Goal: Information Seeking & Learning: Learn about a topic

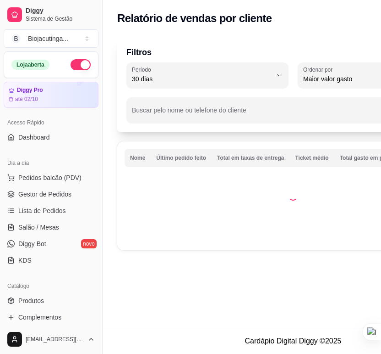
select select "30"
select select "HIGHEST_TOTAL_SPENT_WITH_ORDERS"
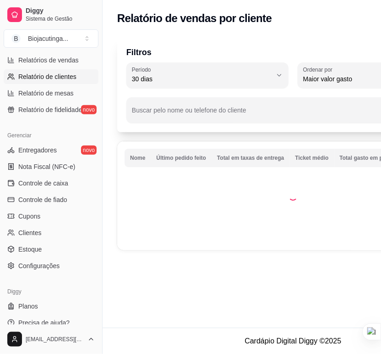
click at [53, 58] on span "Relatórios de vendas" at bounding box center [48, 59] width 61 height 9
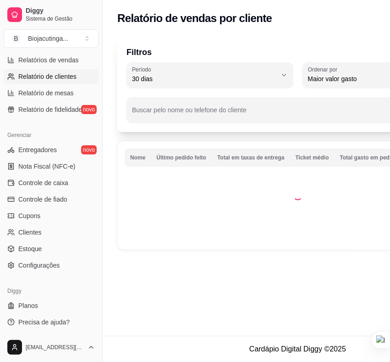
select select "ALL"
select select "0"
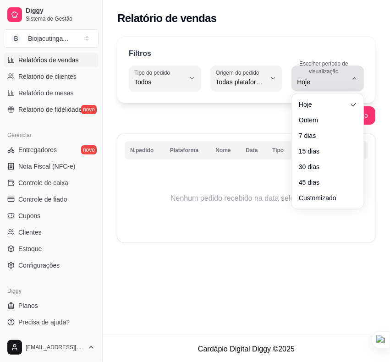
click at [318, 82] on span "Hoje" at bounding box center [322, 81] width 50 height 9
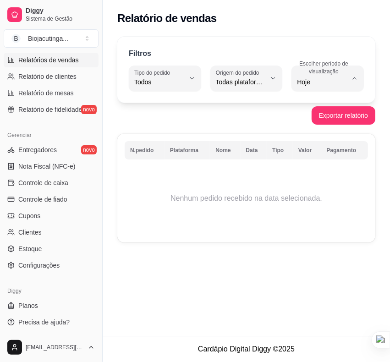
click at [320, 138] on span "7 dias" at bounding box center [323, 134] width 46 height 9
type input "7"
select select "7"
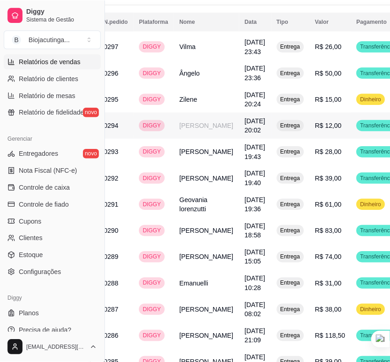
scroll to position [802, 29]
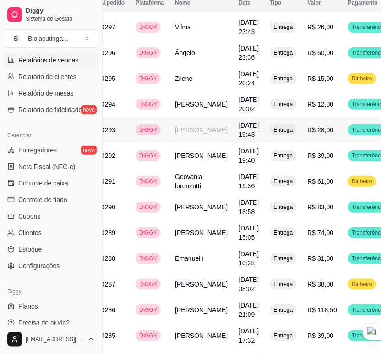
click at [193, 143] on td "[PERSON_NAME]" at bounding box center [202, 130] width 64 height 26
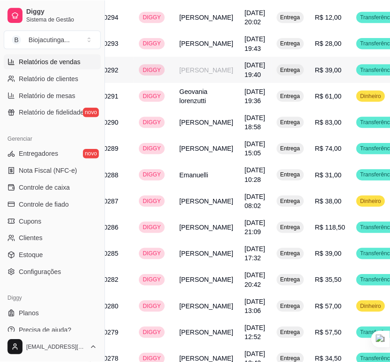
scroll to position [917, 29]
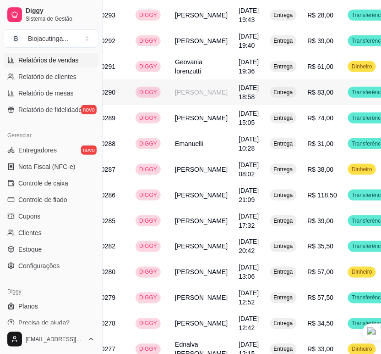
click at [205, 105] on td "[PERSON_NAME]" at bounding box center [202, 92] width 64 height 26
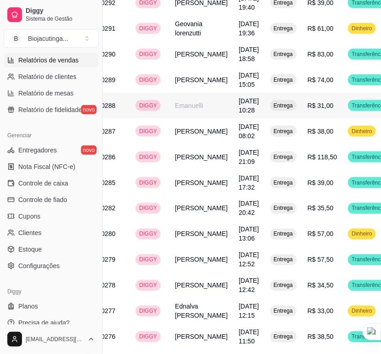
scroll to position [974, 29]
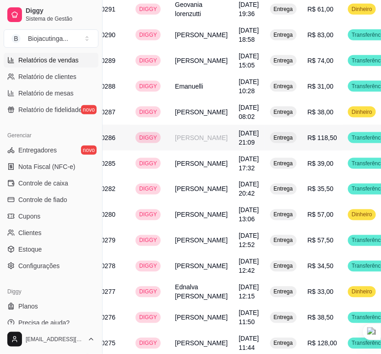
click at [196, 150] on td "[PERSON_NAME]" at bounding box center [202, 138] width 64 height 26
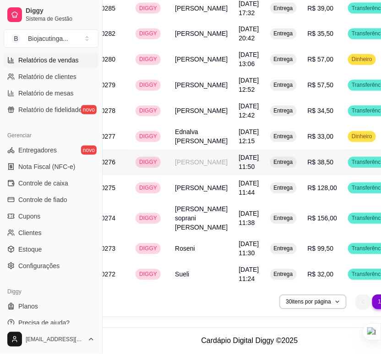
scroll to position [1204, 29]
click at [180, 201] on td "[PERSON_NAME]" at bounding box center [202, 188] width 64 height 26
click at [173, 227] on td "[PERSON_NAME] soprani [PERSON_NAME]" at bounding box center [202, 218] width 64 height 35
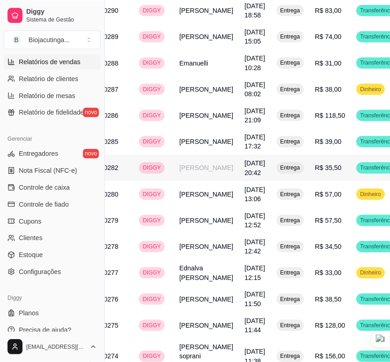
scroll to position [1114, 29]
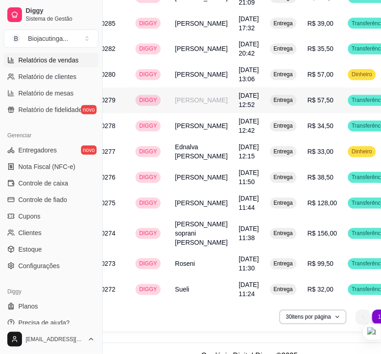
click at [204, 113] on td "[PERSON_NAME]" at bounding box center [202, 101] width 64 height 26
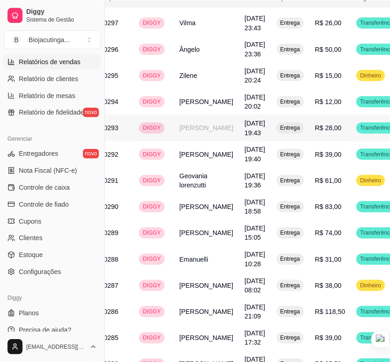
scroll to position [828, 29]
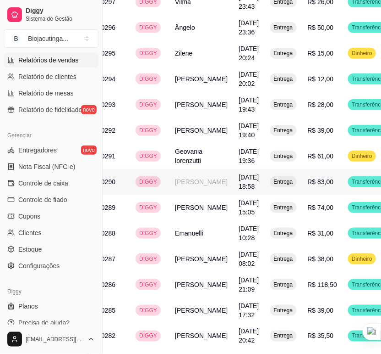
click at [186, 194] on td "[PERSON_NAME]" at bounding box center [202, 182] width 64 height 26
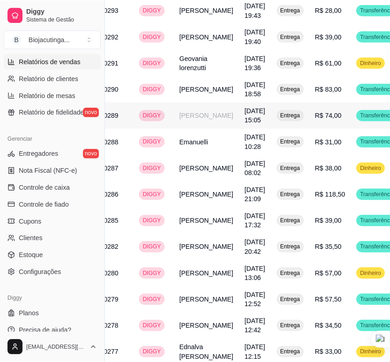
scroll to position [942, 29]
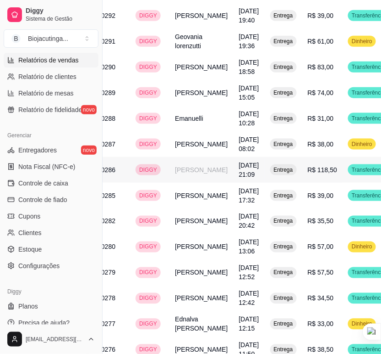
click at [185, 182] on td "[PERSON_NAME]" at bounding box center [202, 170] width 64 height 26
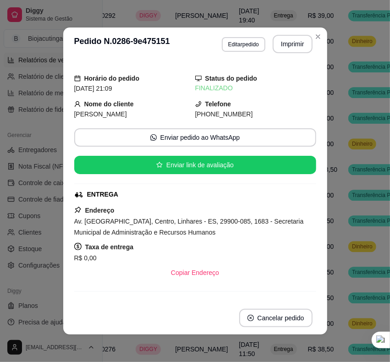
drag, startPoint x: 66, startPoint y: 116, endPoint x: 115, endPoint y: 115, distance: 49.1
click at [115, 115] on div "Horário do pedido [DATE] 21:09 Status do pedido FINALIZADO Nome do cliente [PER…" at bounding box center [195, 181] width 264 height 241
copy span "[PERSON_NAME]"
click at [195, 115] on span "[PHONE_NUMBER]" at bounding box center [224, 114] width 58 height 7
drag, startPoint x: 187, startPoint y: 115, endPoint x: 232, endPoint y: 116, distance: 45.4
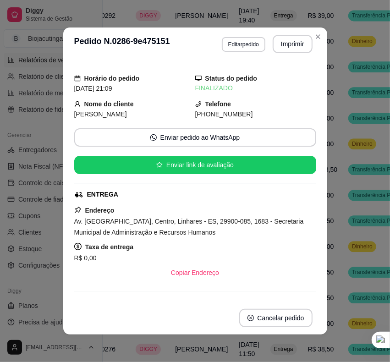
click at [232, 116] on span "[PHONE_NUMBER]" at bounding box center [224, 114] width 58 height 7
copy span "[PHONE_NUMBER]"
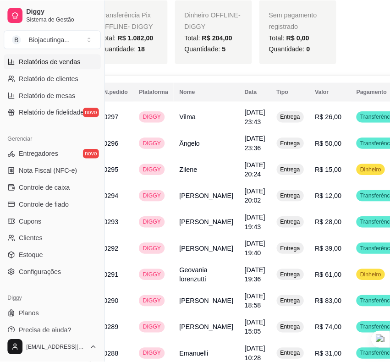
scroll to position [713, 29]
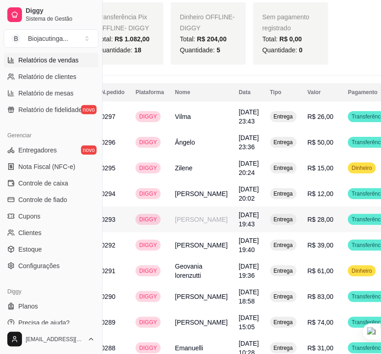
click at [191, 225] on td "[PERSON_NAME]" at bounding box center [202, 219] width 64 height 26
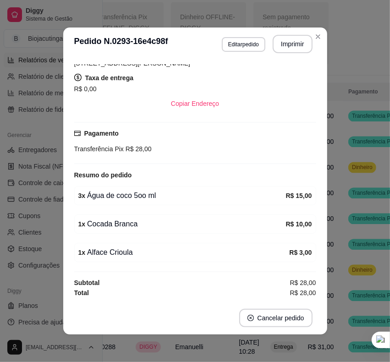
scroll to position [1, 0]
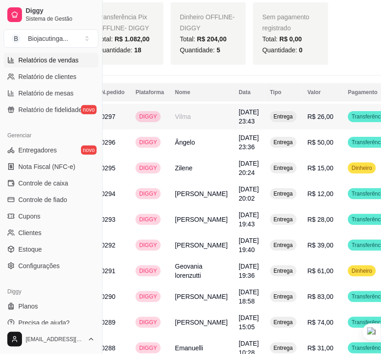
click at [194, 120] on td "Vilma" at bounding box center [202, 117] width 64 height 26
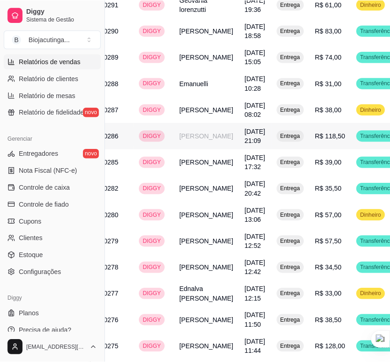
scroll to position [1000, 29]
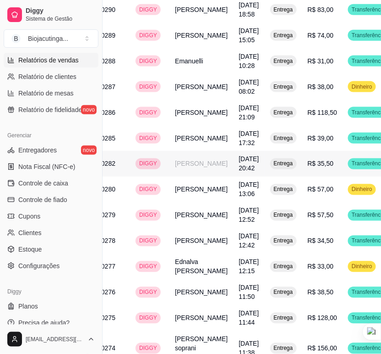
click at [204, 177] on td "[PERSON_NAME]" at bounding box center [202, 164] width 64 height 26
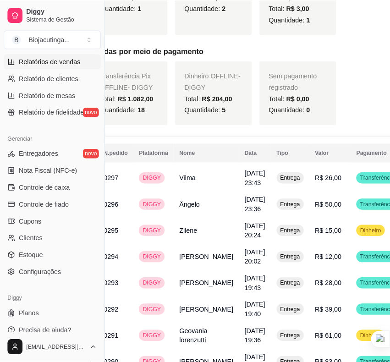
scroll to position [713, 29]
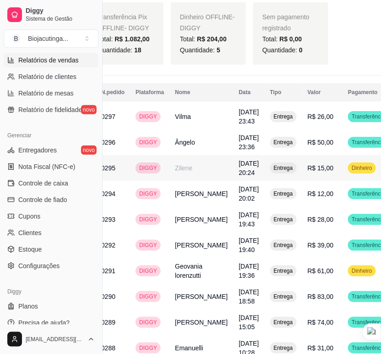
click at [186, 168] on td "Zilene" at bounding box center [202, 168] width 64 height 26
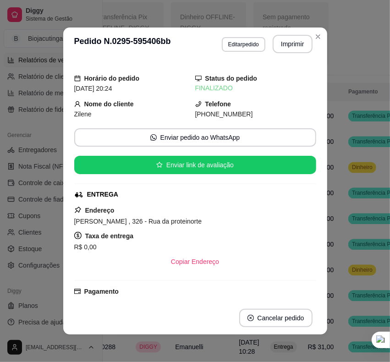
click at [77, 111] on span "Zilene" at bounding box center [82, 114] width 17 height 7
click at [210, 115] on span "[PHONE_NUMBER]" at bounding box center [224, 114] width 58 height 7
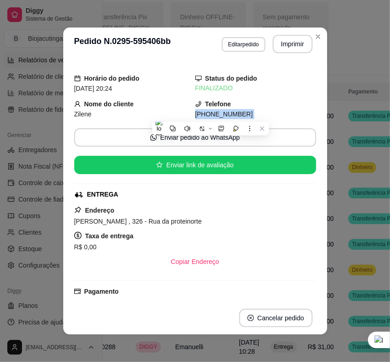
click at [210, 115] on span "[PHONE_NUMBER]" at bounding box center [224, 114] width 58 height 7
copy div "[PHONE_NUMBER] Enviar pedido ao WhatsApp Enviar link de avaliação"
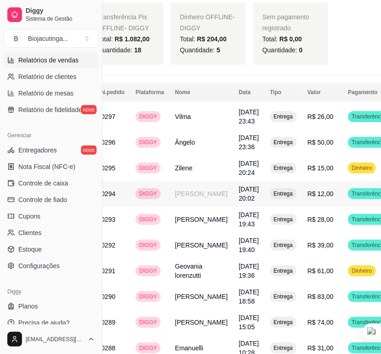
click at [175, 195] on td "[PERSON_NAME]" at bounding box center [202, 194] width 64 height 26
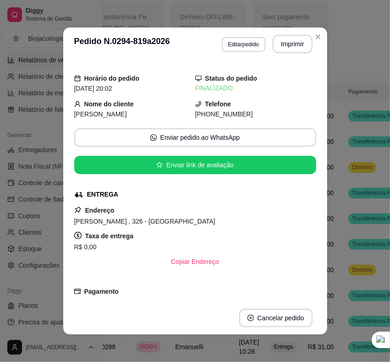
click at [79, 111] on span "[PERSON_NAME]" at bounding box center [100, 114] width 53 height 7
click at [80, 111] on span "[PERSON_NAME]" at bounding box center [100, 114] width 53 height 7
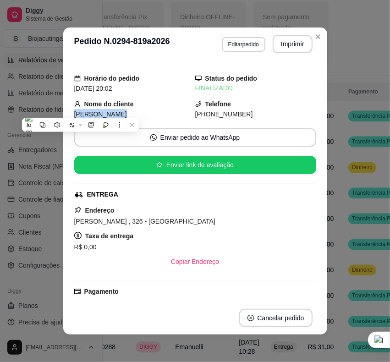
copy span "[PERSON_NAME]"
click at [221, 112] on span "[PHONE_NUMBER]" at bounding box center [224, 114] width 58 height 7
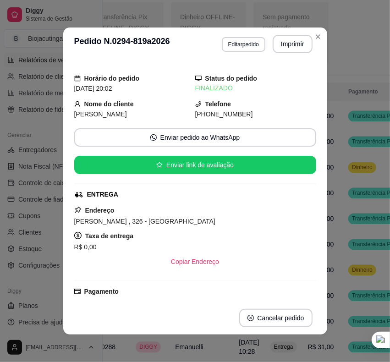
click at [221, 112] on span "[PHONE_NUMBER]" at bounding box center [224, 114] width 58 height 7
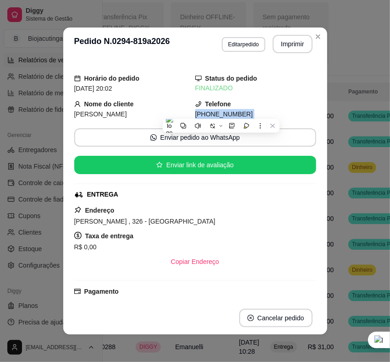
click at [221, 112] on span "[PHONE_NUMBER]" at bounding box center [224, 114] width 58 height 7
copy div "[PHONE_NUMBER] Enviar pedido ao WhatsApp Enviar link de avaliação"
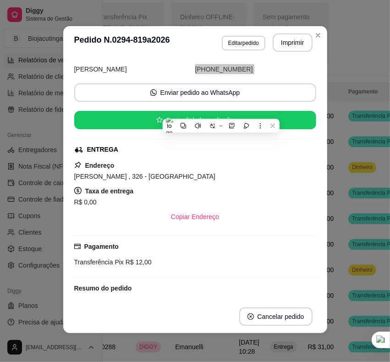
scroll to position [0, 0]
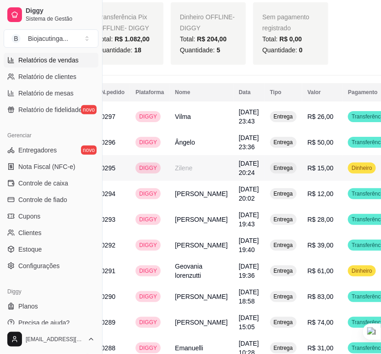
click at [203, 181] on td "Zilene" at bounding box center [202, 168] width 64 height 26
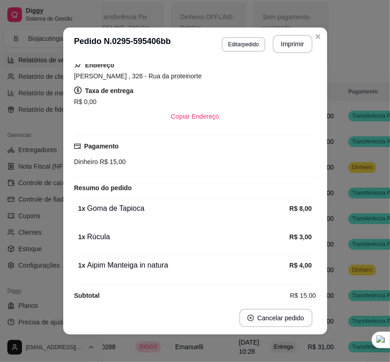
scroll to position [162, 0]
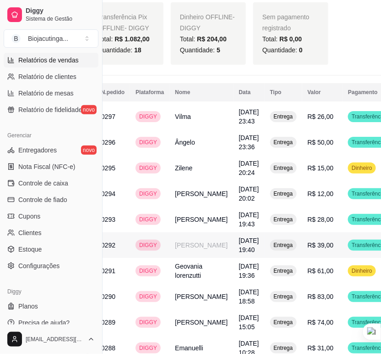
click at [239, 253] on span "[DATE] 19:40" at bounding box center [249, 245] width 20 height 17
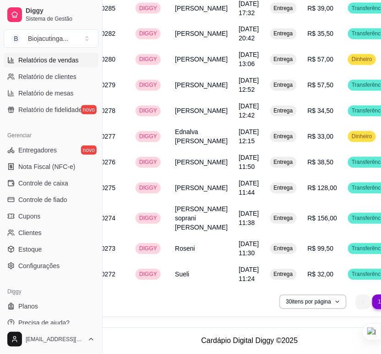
scroll to position [1229, 29]
click at [193, 242] on td "Roseni" at bounding box center [202, 249] width 64 height 26
click at [182, 134] on td "Ednalva [PERSON_NAME]" at bounding box center [202, 137] width 64 height 26
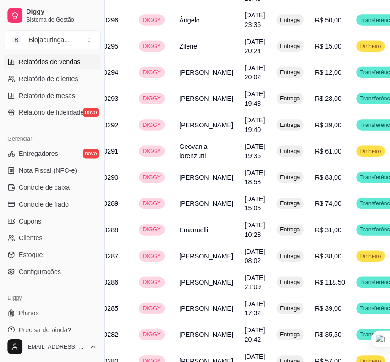
scroll to position [762, 29]
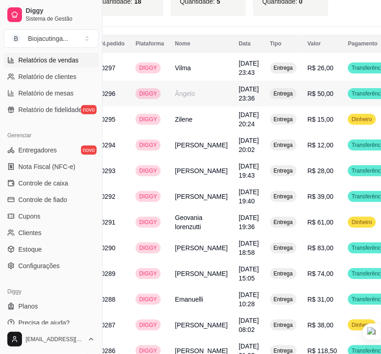
click at [182, 97] on td "Ângelo" at bounding box center [202, 94] width 64 height 26
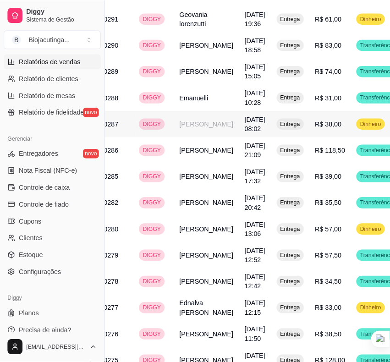
scroll to position [991, 29]
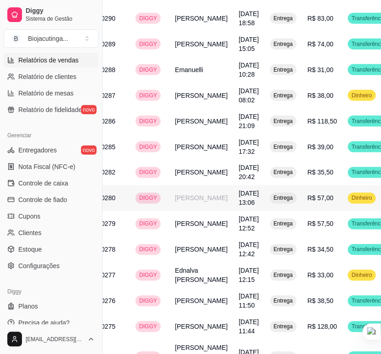
click at [234, 211] on td "[DATE] 13:06" at bounding box center [249, 198] width 31 height 26
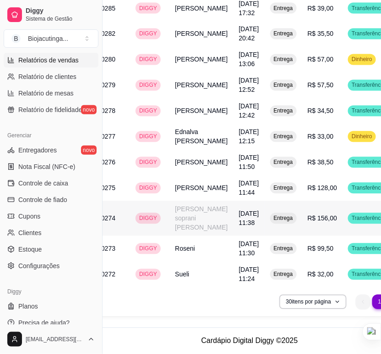
scroll to position [1229, 29]
click at [239, 281] on span "[DATE] 11:24" at bounding box center [249, 274] width 20 height 17
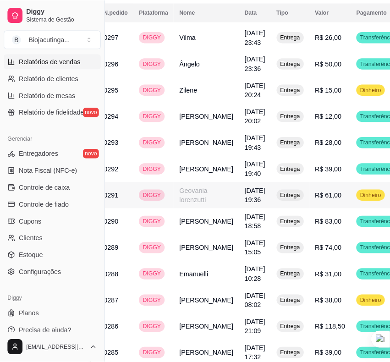
scroll to position [773, 29]
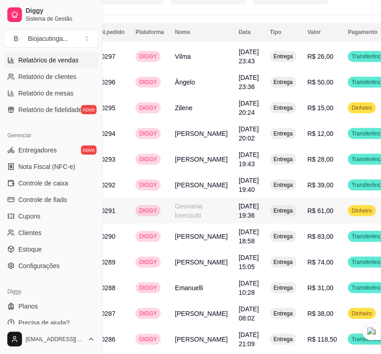
click at [181, 223] on td "Geovania lorenzutti" at bounding box center [202, 211] width 64 height 26
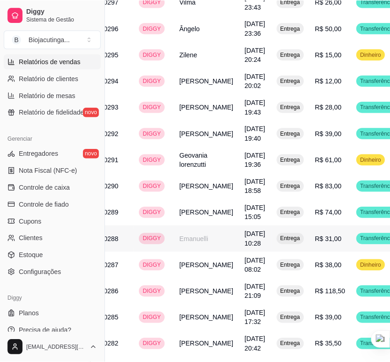
scroll to position [770, 29]
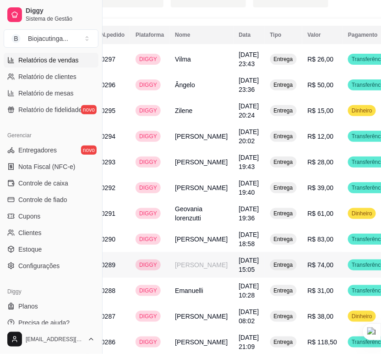
click at [190, 277] on td "[PERSON_NAME]" at bounding box center [202, 265] width 64 height 26
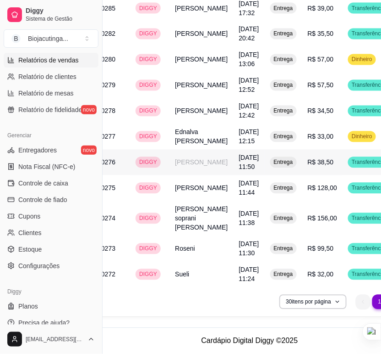
scroll to position [1229, 29]
click at [170, 232] on td "[PERSON_NAME] soprani [PERSON_NAME]" at bounding box center [202, 218] width 64 height 35
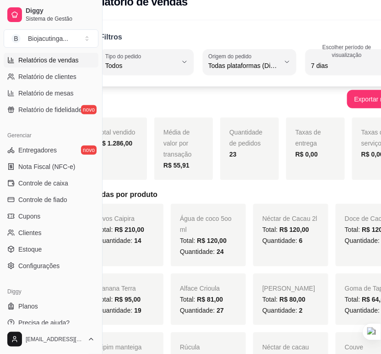
scroll to position [0, 29]
